Goal: Transaction & Acquisition: Purchase product/service

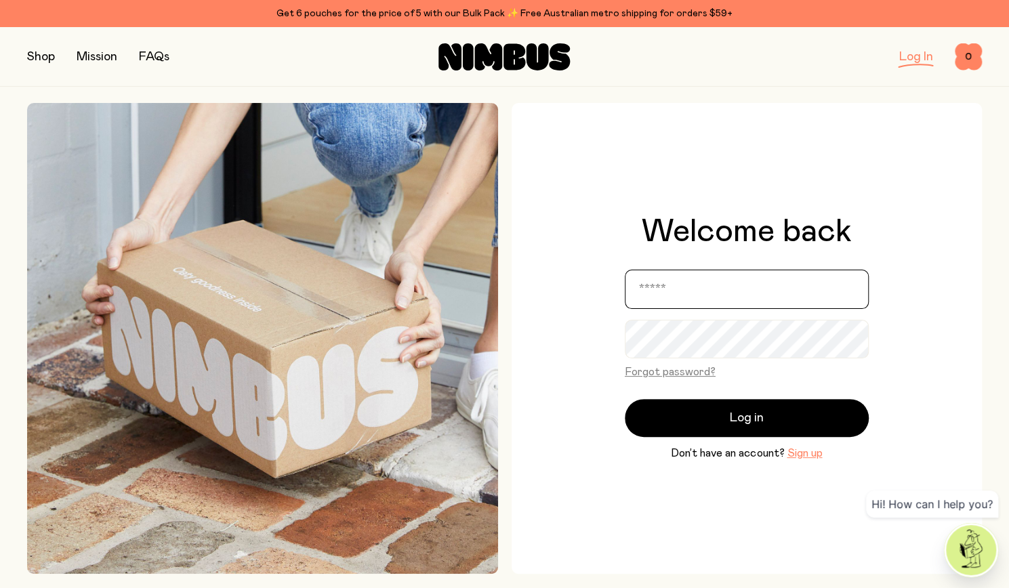
click at [670, 293] on input "email" at bounding box center [747, 289] width 244 height 39
type input "**********"
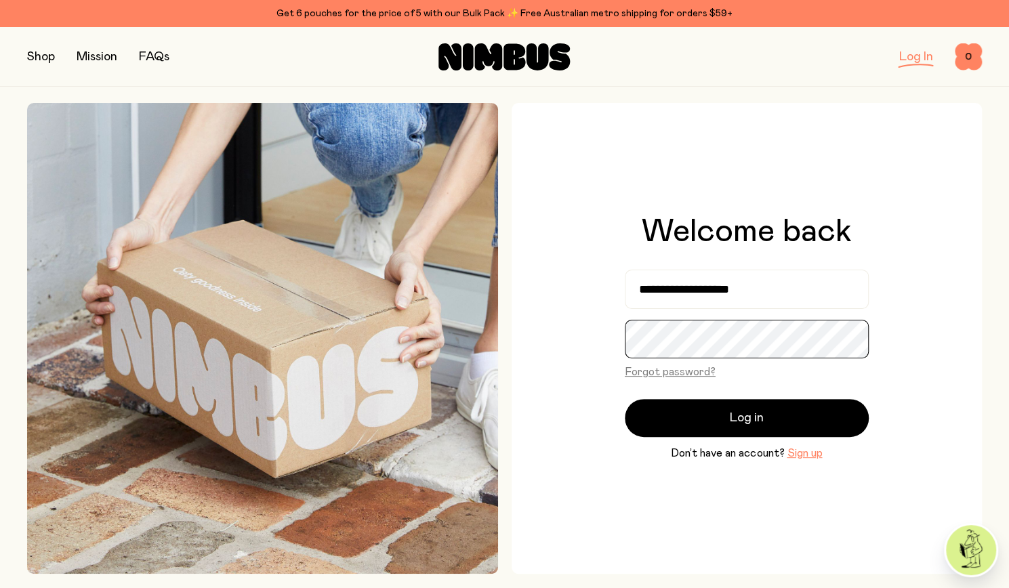
scroll to position [1, 0]
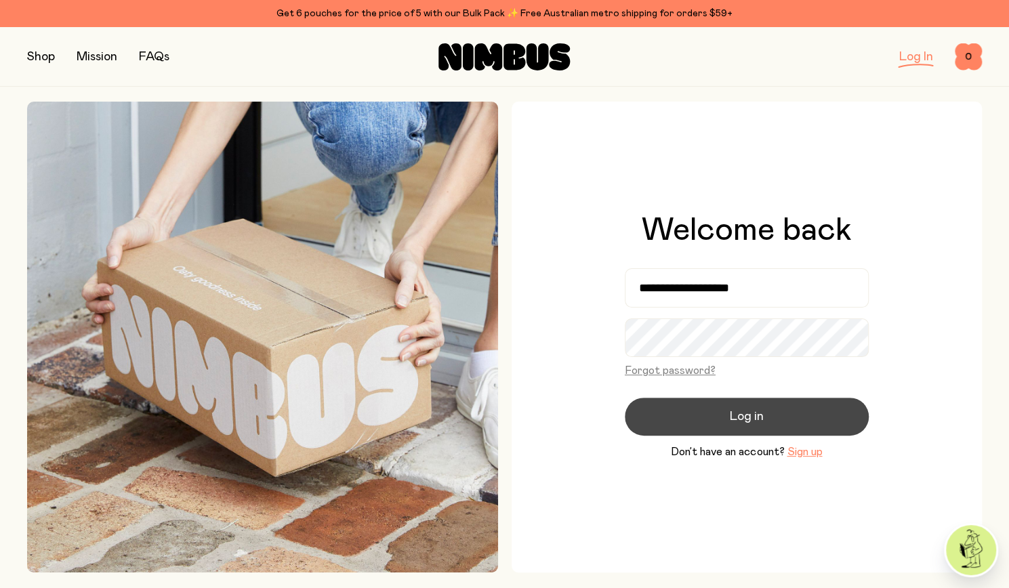
click at [817, 407] on button "Log in" at bounding box center [747, 417] width 244 height 38
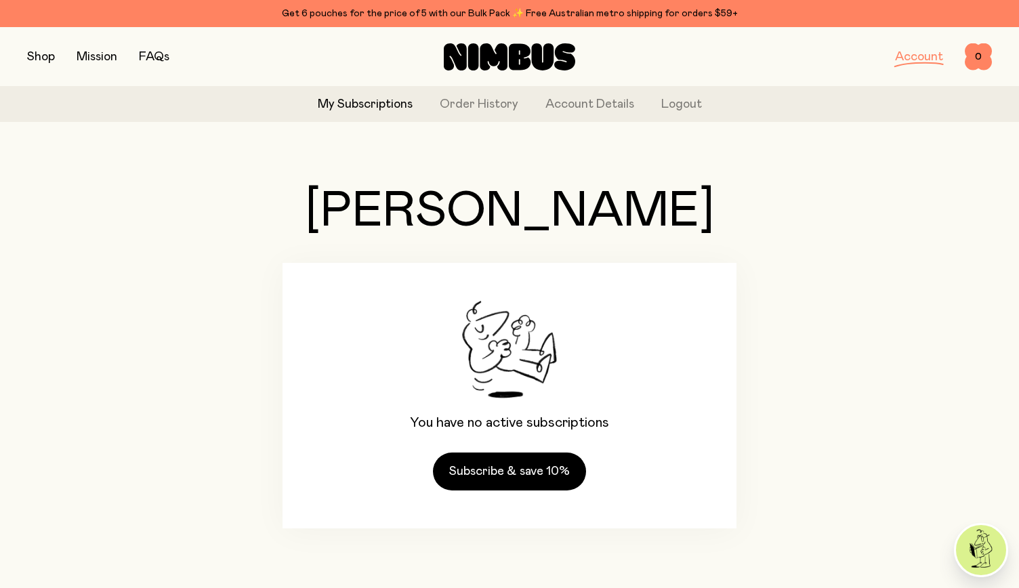
click at [40, 64] on button "button" at bounding box center [41, 56] width 28 height 19
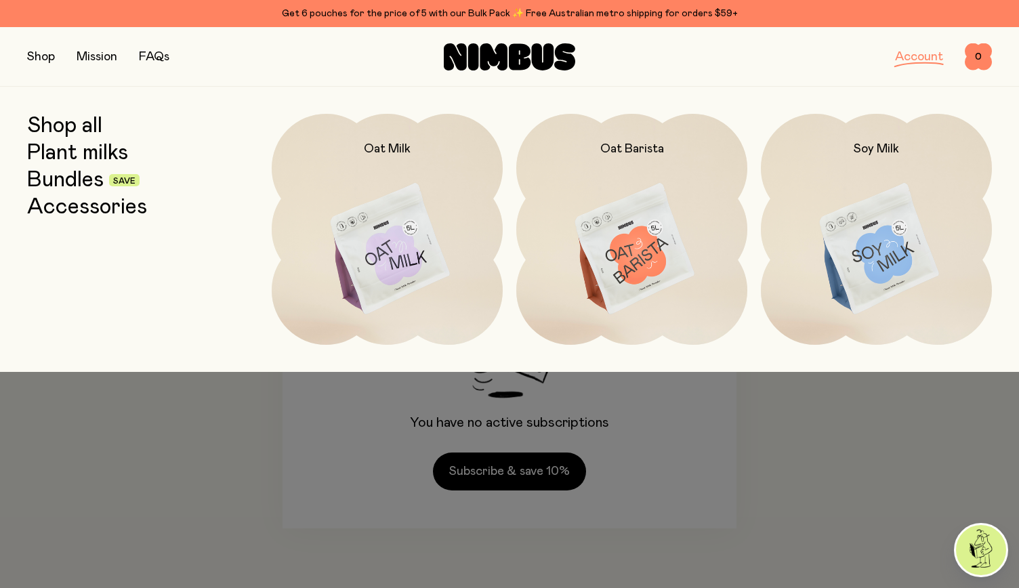
click at [401, 265] on img at bounding box center [387, 250] width 231 height 272
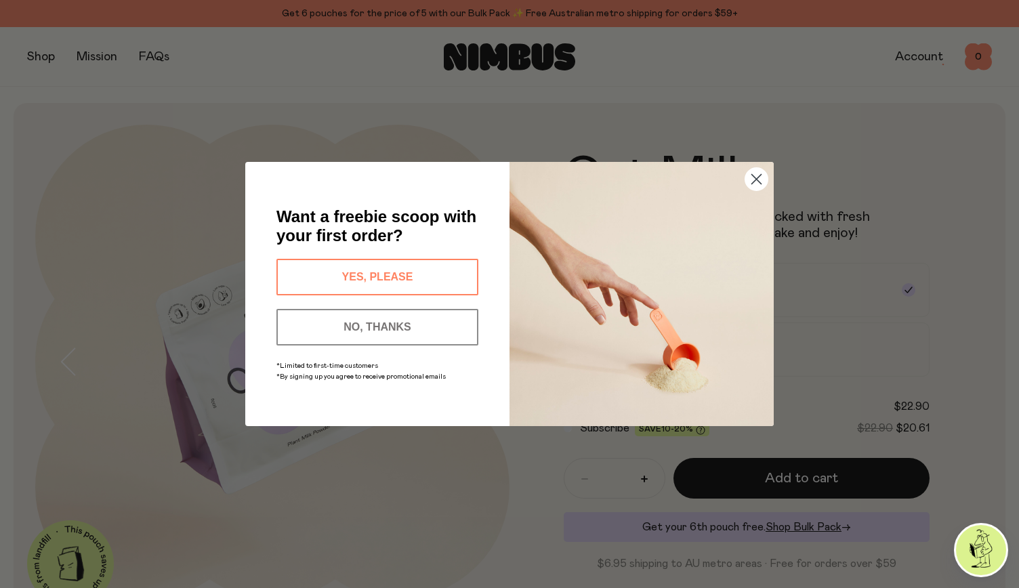
click at [411, 270] on button "YES, PLEASE" at bounding box center [377, 277] width 202 height 37
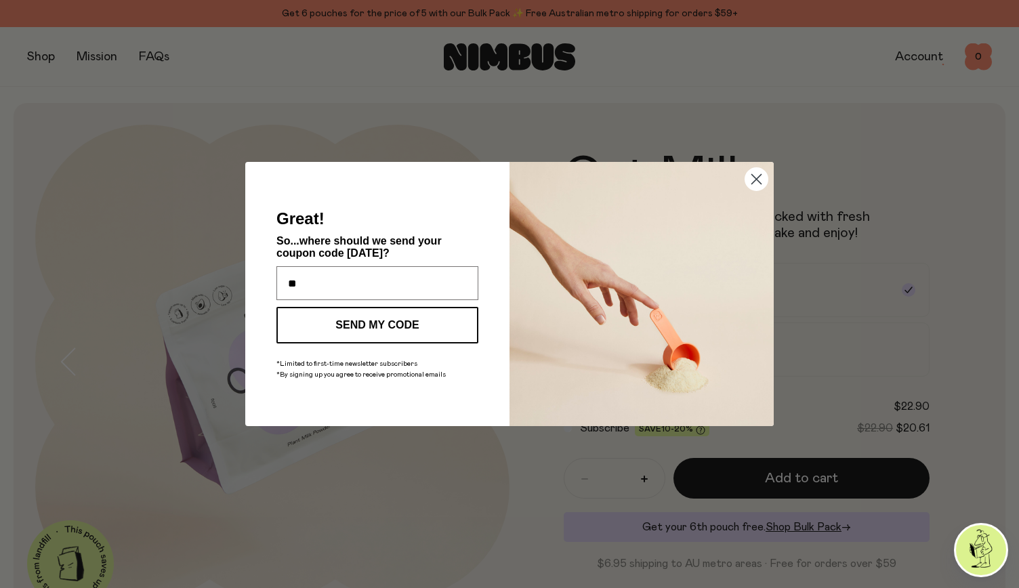
type input "**********"
click at [377, 322] on button "SEND MY CODE" at bounding box center [377, 325] width 202 height 37
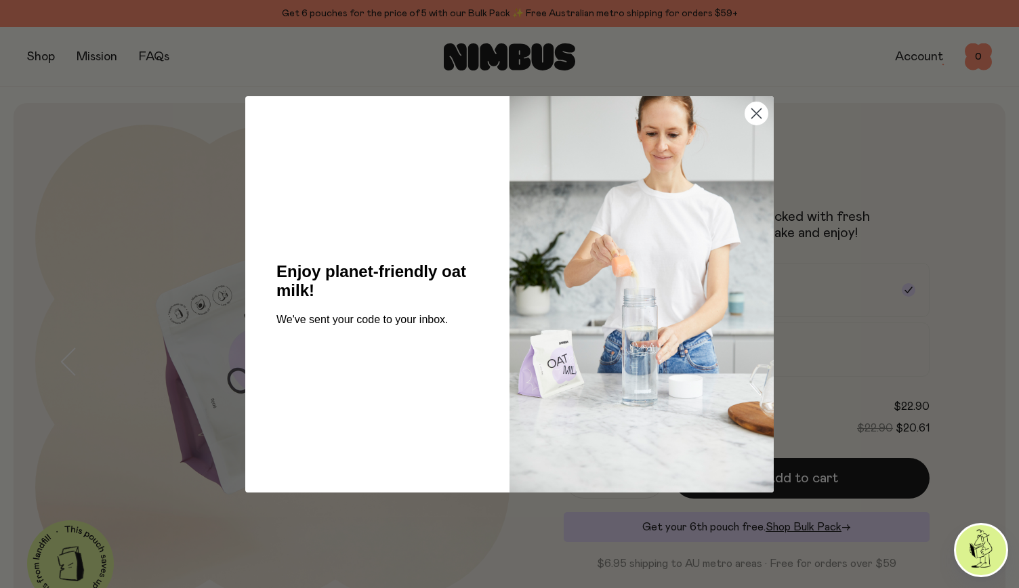
click at [755, 116] on circle "Close dialog" at bounding box center [756, 113] width 22 height 22
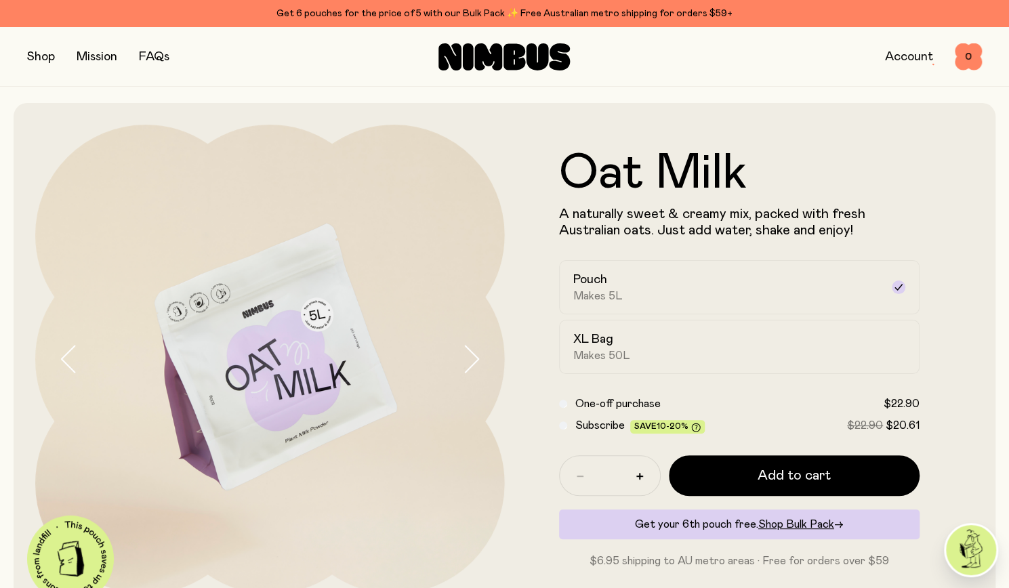
click at [28, 57] on button "button" at bounding box center [41, 56] width 28 height 19
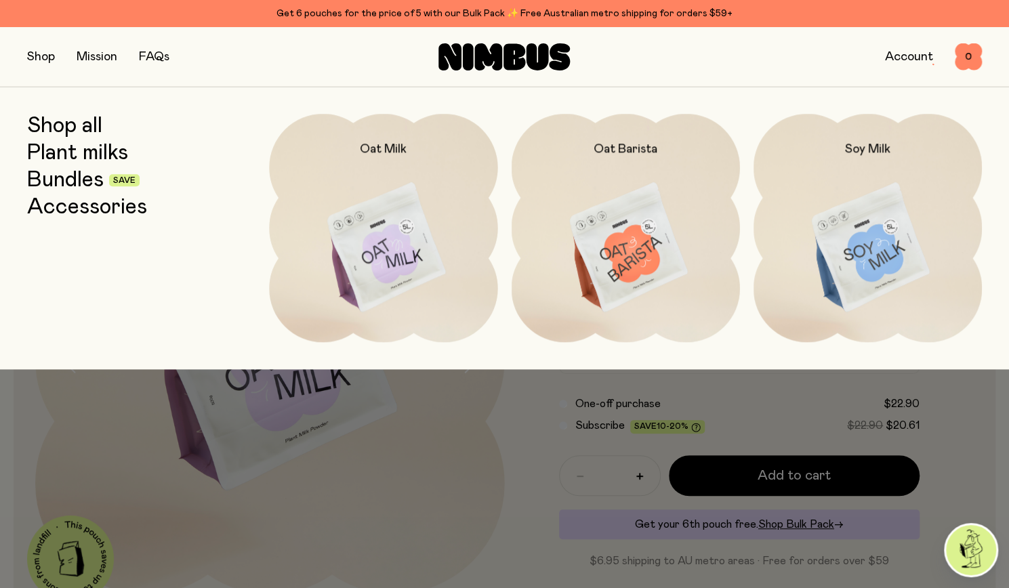
click at [80, 171] on link "Bundles" at bounding box center [65, 180] width 77 height 24
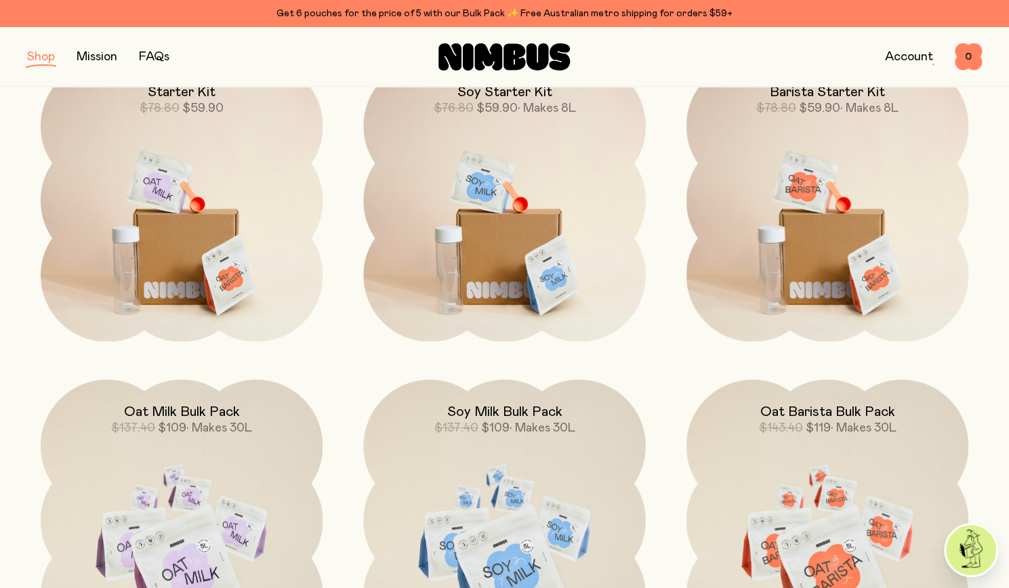
scroll to position [225, 0]
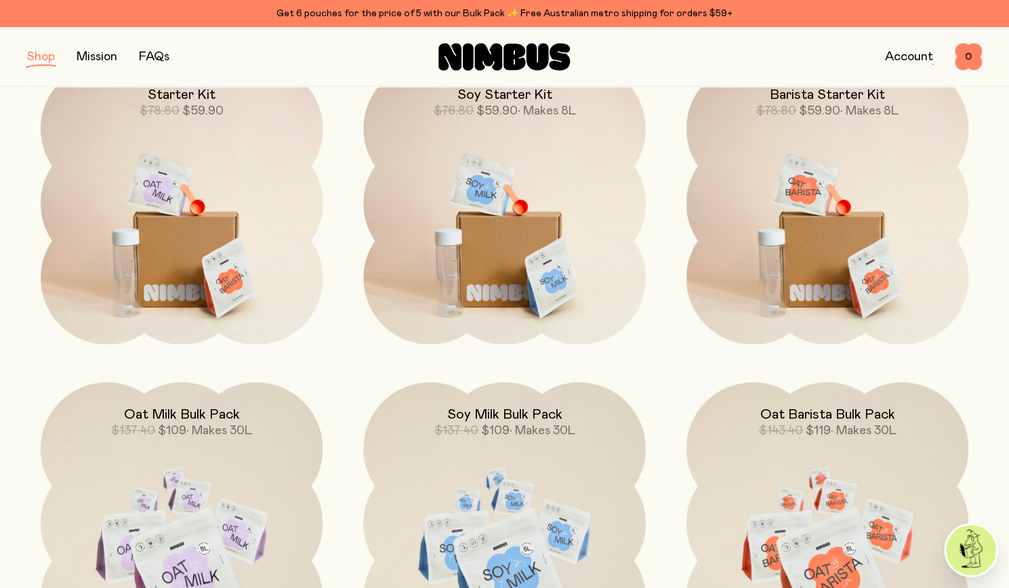
click at [202, 264] on img at bounding box center [182, 227] width 282 height 331
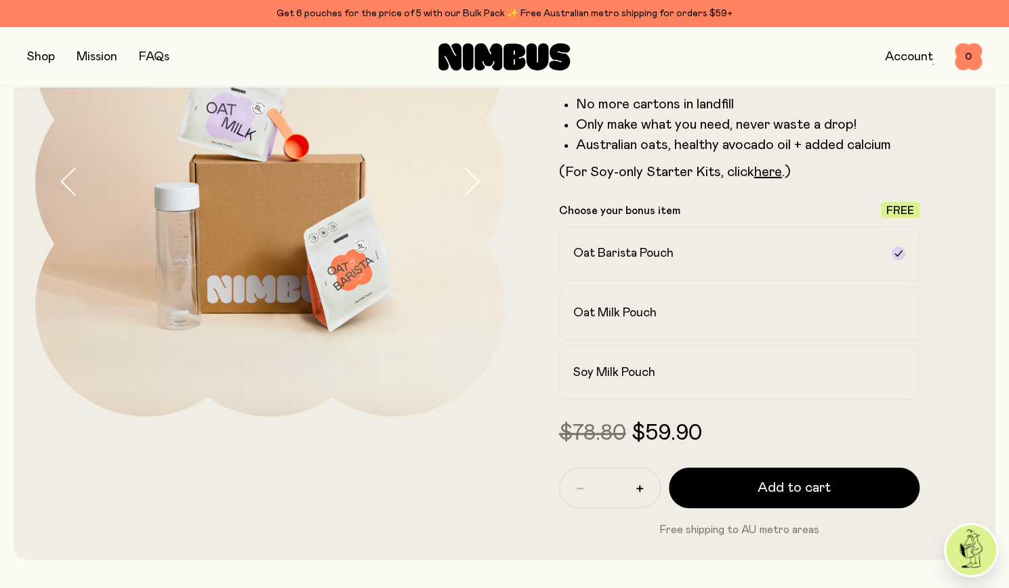
scroll to position [178, 0]
click at [755, 316] on div "Oat Milk Pouch" at bounding box center [727, 312] width 308 height 16
click at [760, 169] on link "here" at bounding box center [768, 172] width 28 height 14
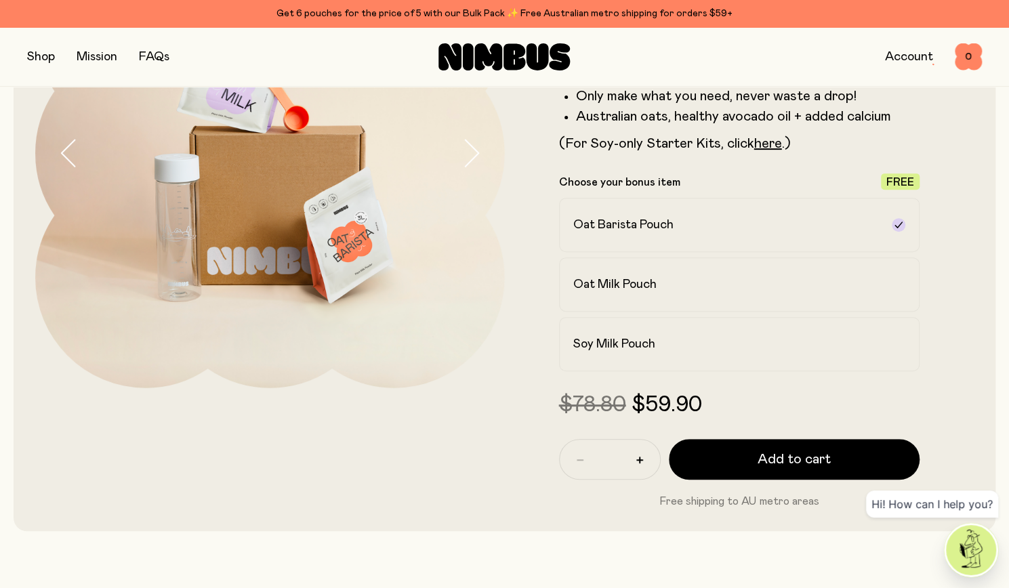
scroll to position [209, 0]
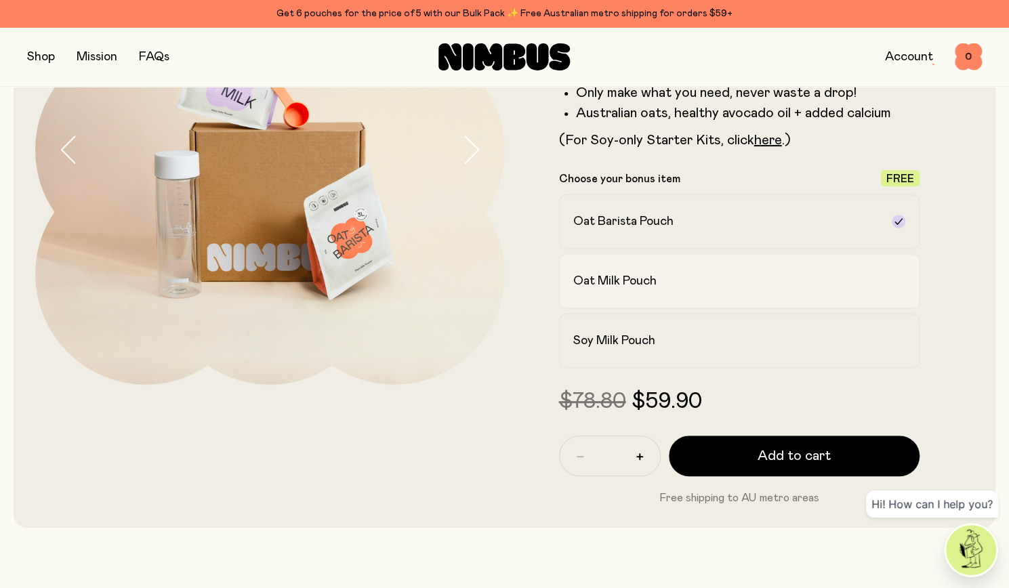
click at [869, 289] on label "Oat Milk Pouch" at bounding box center [739, 281] width 361 height 54
click at [880, 283] on div "Oat Milk Pouch" at bounding box center [727, 281] width 308 height 16
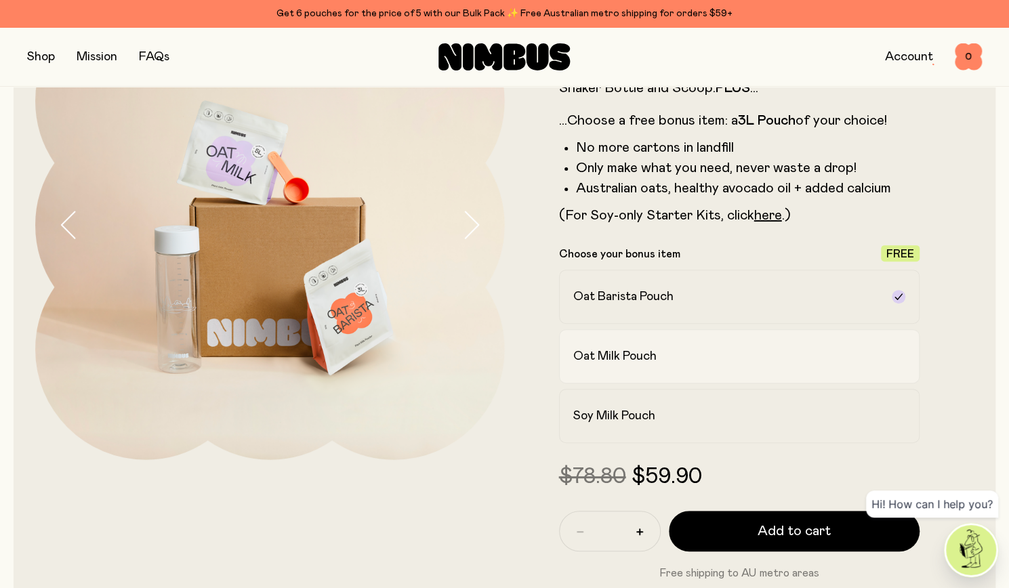
scroll to position [127, 0]
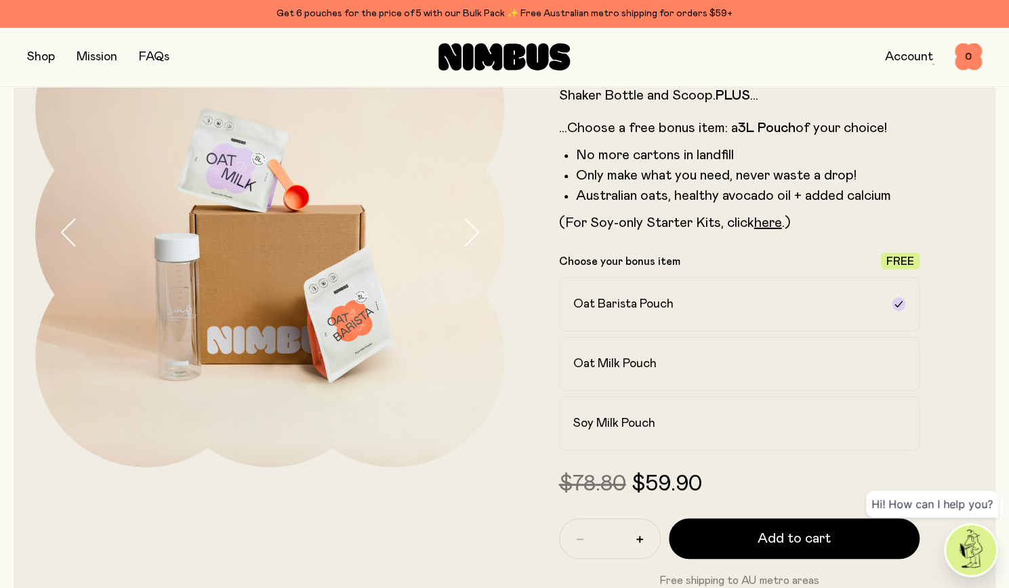
click at [931, 431] on form "Starter Kit Say hello to your new daily routine, with the Nimbus Starter Kit. P…" at bounding box center [740, 293] width 470 height 591
click at [932, 435] on form "Starter Kit Say hello to your new daily routine, with the Nimbus Starter Kit. P…" at bounding box center [740, 293] width 470 height 591
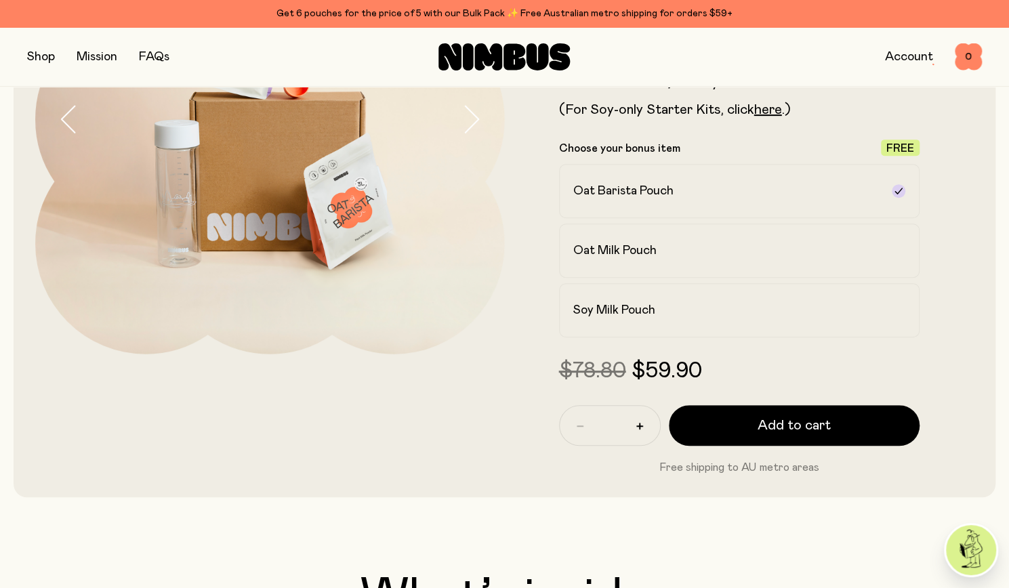
scroll to position [244, 0]
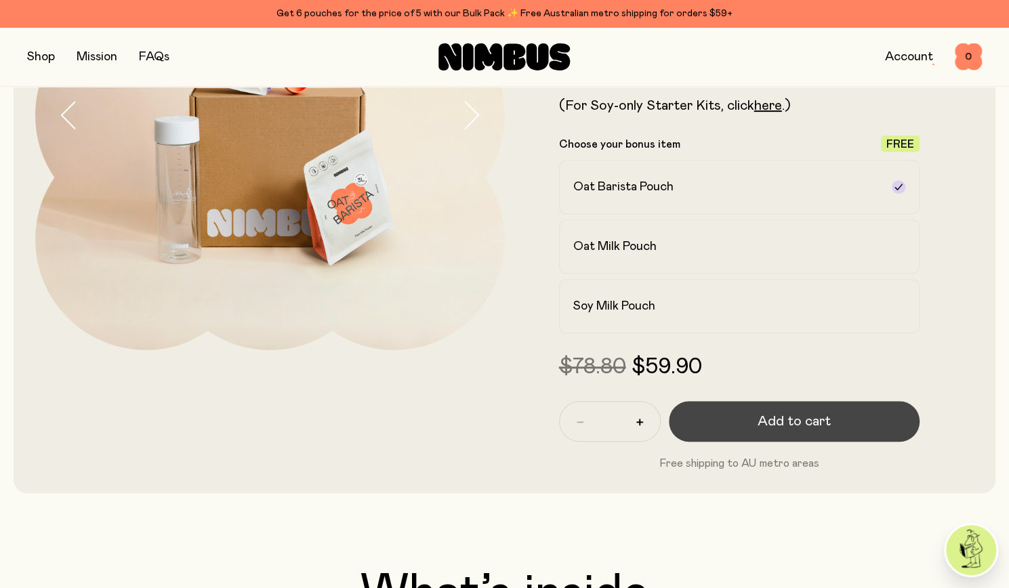
click at [852, 417] on button "Add to cart" at bounding box center [794, 421] width 251 height 41
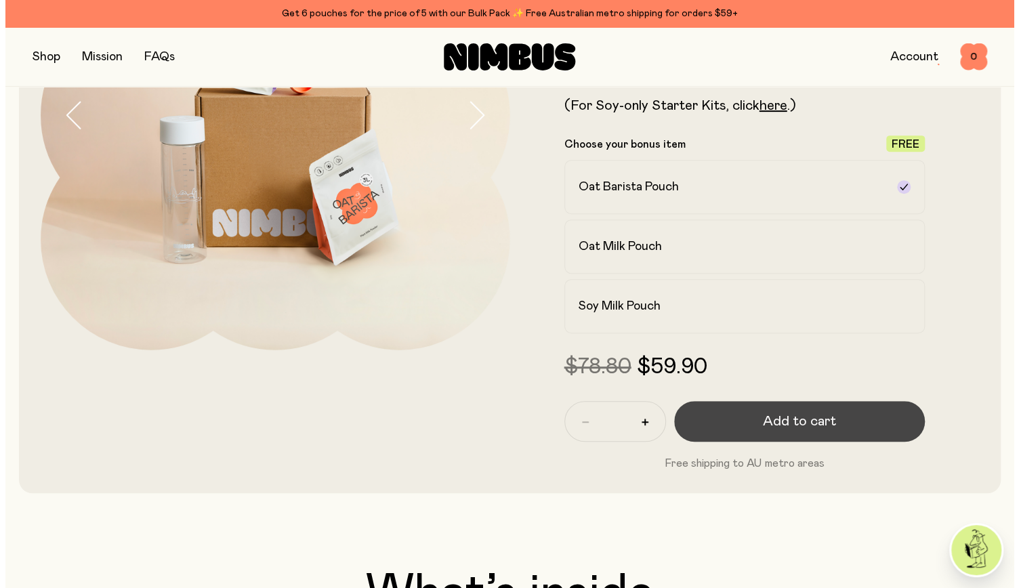
scroll to position [0, 0]
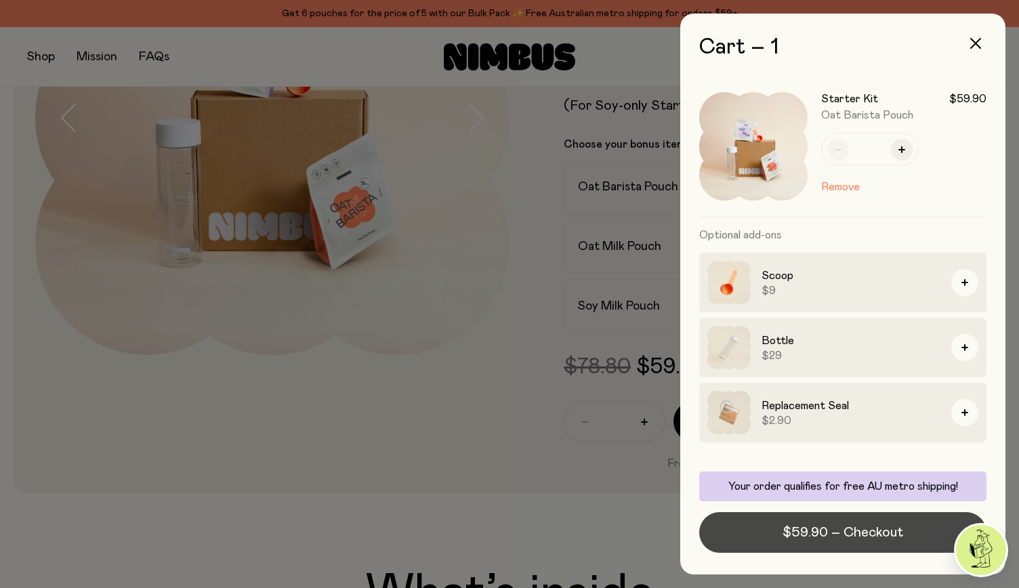
click at [892, 534] on span "$59.90 – Checkout" at bounding box center [843, 532] width 121 height 19
click at [890, 534] on span "$59.90 – Checkout" at bounding box center [843, 532] width 121 height 19
click at [868, 529] on span "$59.90 – Checkout" at bounding box center [843, 532] width 121 height 19
click at [866, 525] on span "$59.90 – Checkout" at bounding box center [843, 532] width 121 height 19
click at [866, 531] on span "$59.90 – Checkout" at bounding box center [843, 532] width 121 height 19
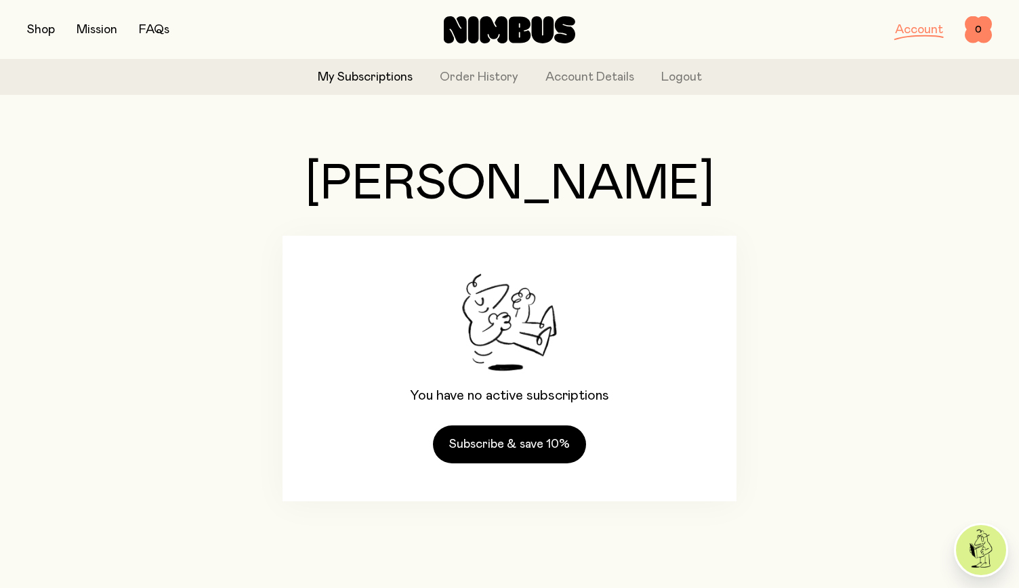
click at [926, 36] on link "Account" at bounding box center [919, 30] width 48 height 12
click at [920, 34] on link "Account" at bounding box center [919, 30] width 48 height 12
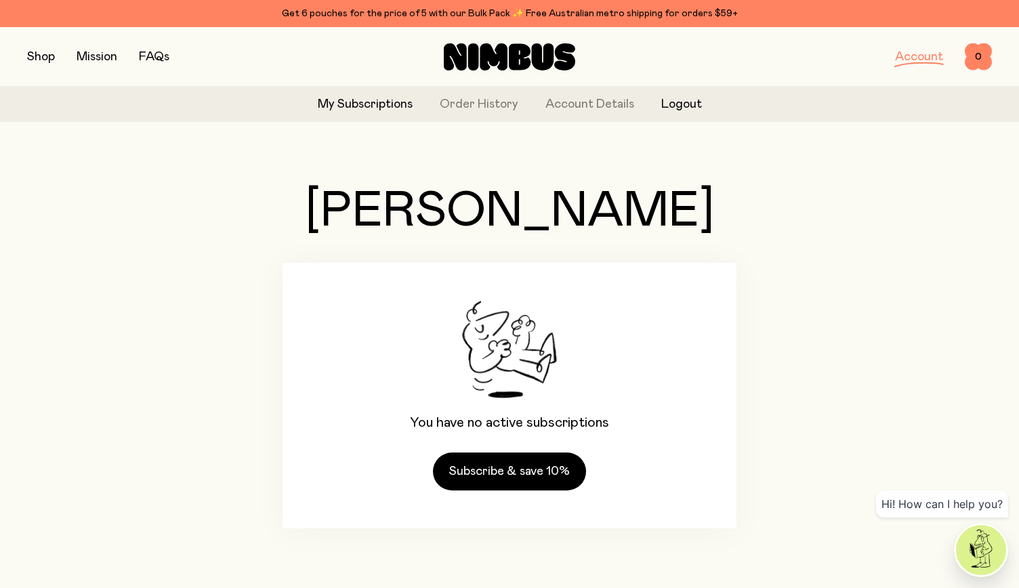
click at [684, 100] on button "Logout" at bounding box center [681, 105] width 41 height 18
